Goal: Task Accomplishment & Management: Use online tool/utility

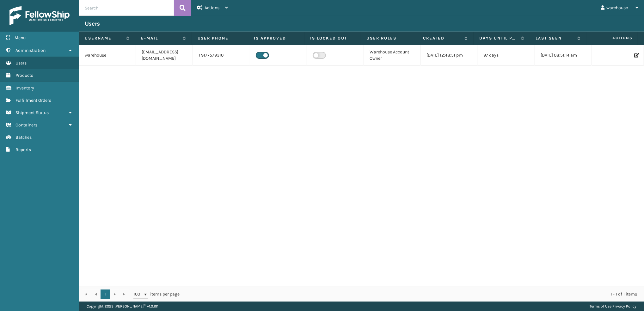
click at [44, 99] on span "Fulfillment Orders" at bounding box center [33, 100] width 36 height 5
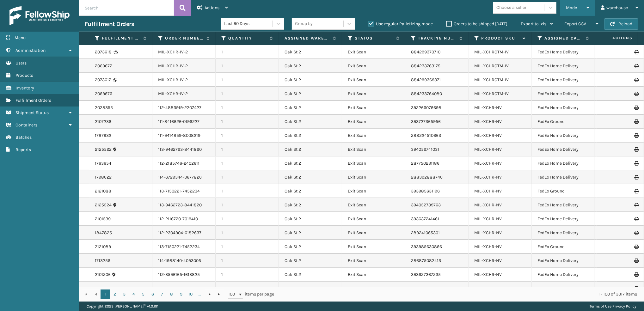
click at [574, 9] on span "Mode" at bounding box center [571, 7] width 11 height 5
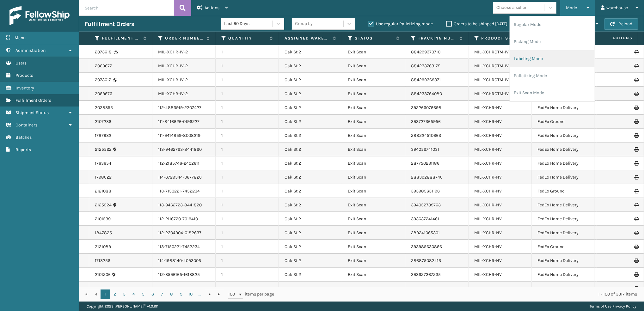
click at [552, 61] on li "Labeling Mode" at bounding box center [552, 58] width 85 height 17
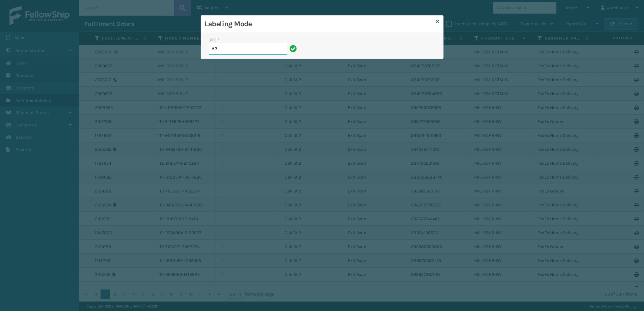
type input "6"
